Goal: Find specific page/section: Find specific page/section

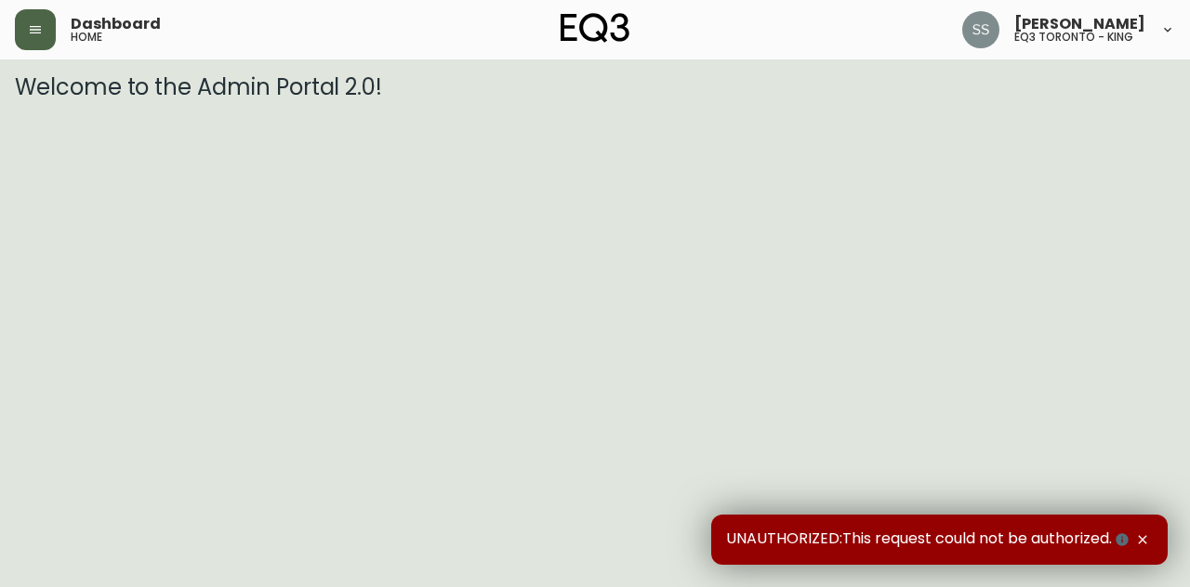
click at [28, 26] on icon "button" at bounding box center [35, 29] width 15 height 15
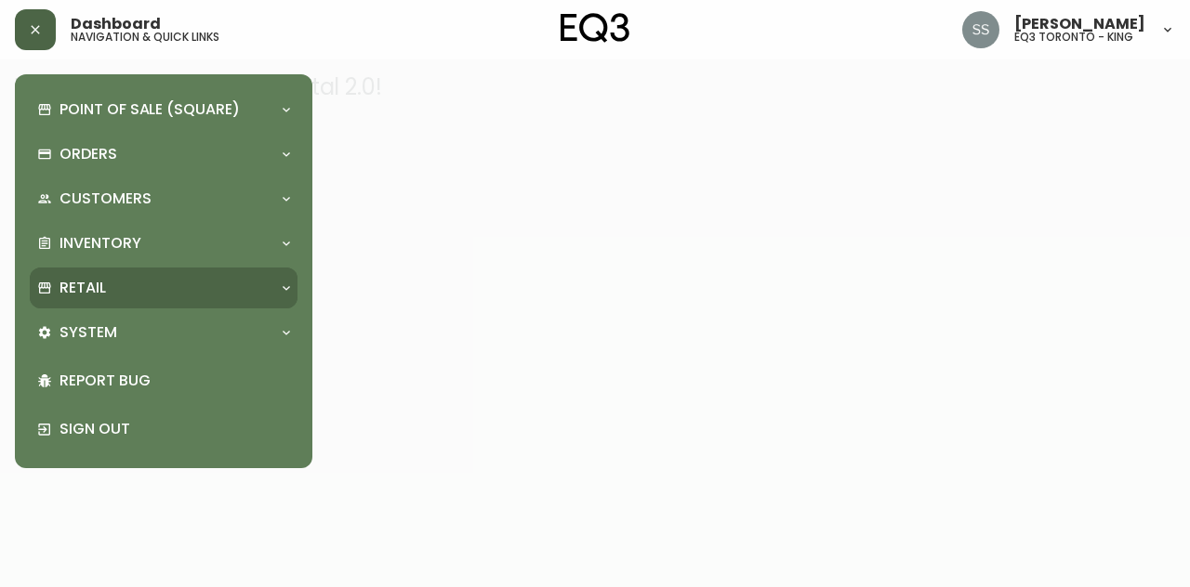
click at [145, 300] on div "Retail" at bounding box center [164, 288] width 268 height 41
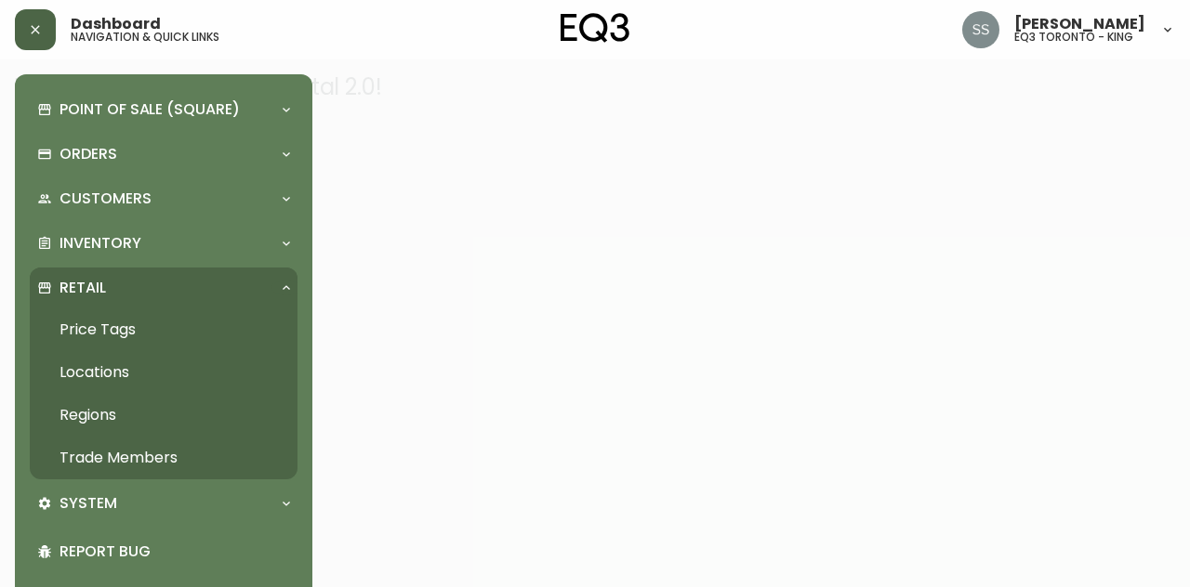
click at [154, 453] on link "Trade Members" at bounding box center [164, 458] width 268 height 43
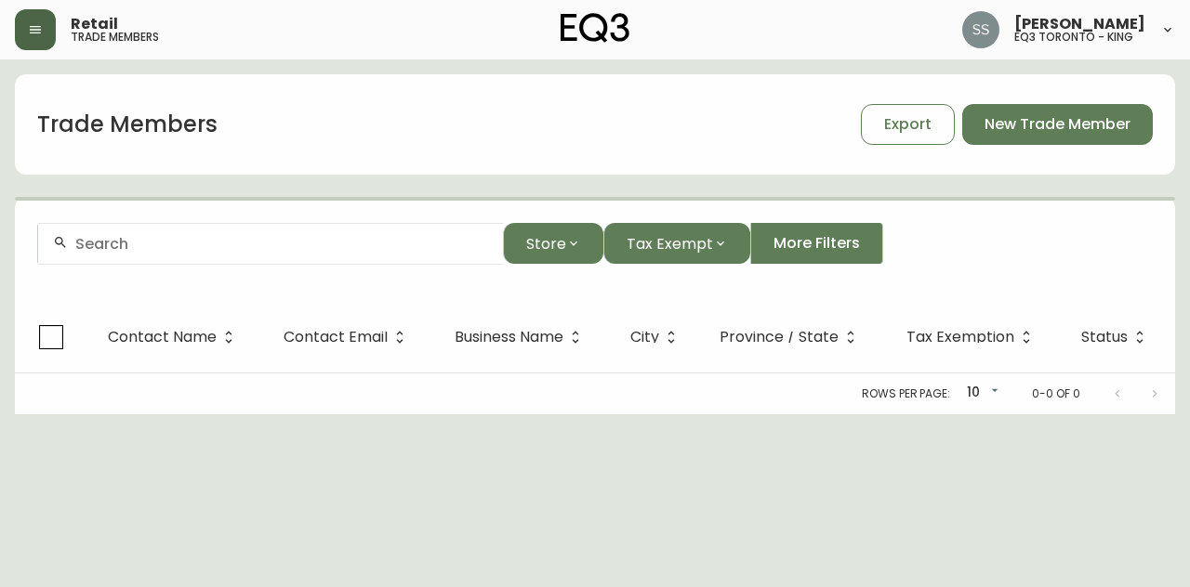
click at [331, 235] on input "text" at bounding box center [281, 244] width 413 height 18
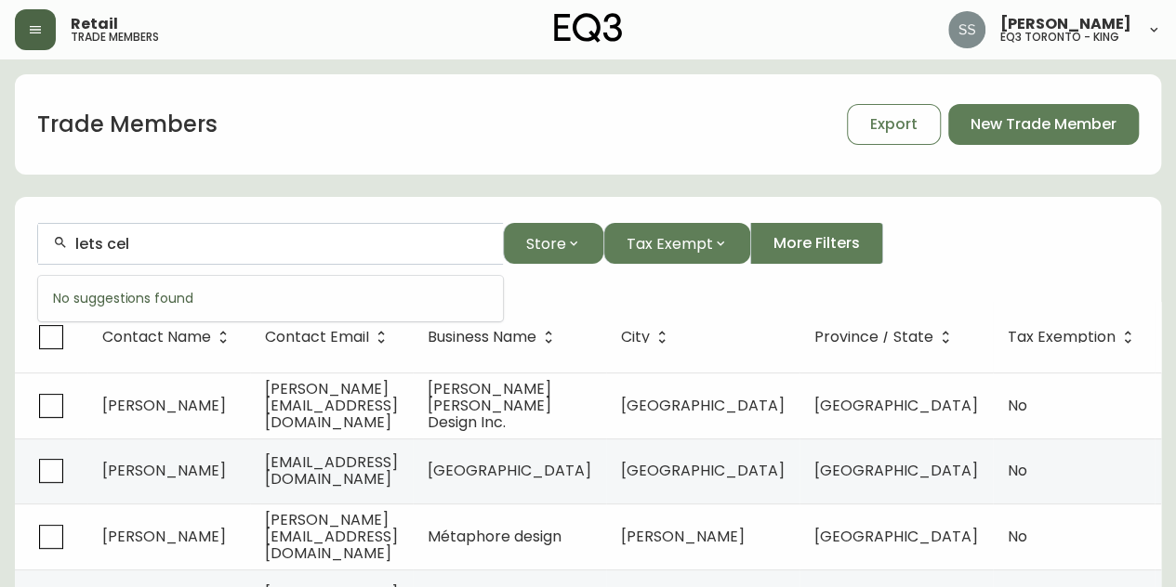
type input "lets cel"
